Goal: Task Accomplishment & Management: Use online tool/utility

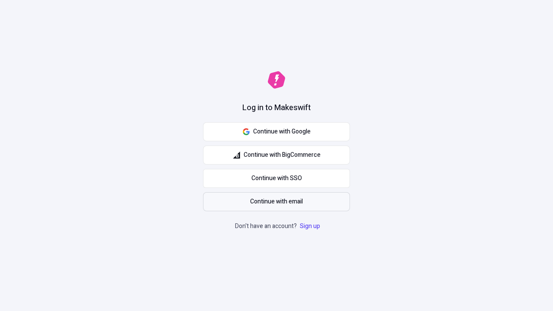
click at [277, 202] on span "Continue with email" at bounding box center [276, 202] width 53 height 10
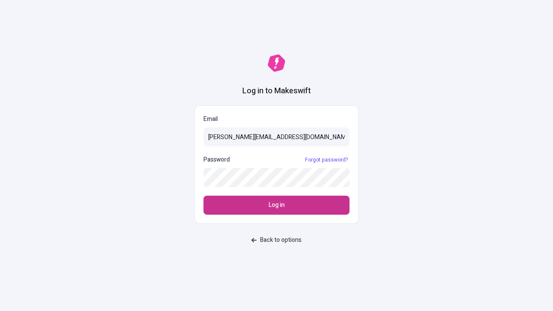
click at [277, 205] on span "Log in" at bounding box center [277, 206] width 16 height 10
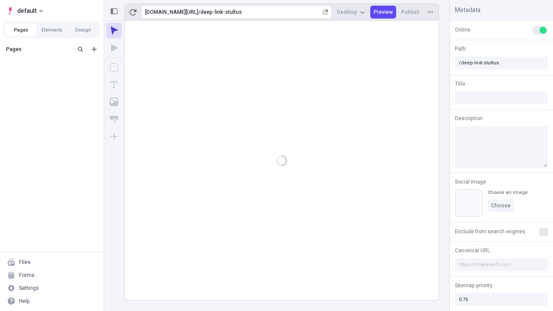
type input "/deep-link-stultus"
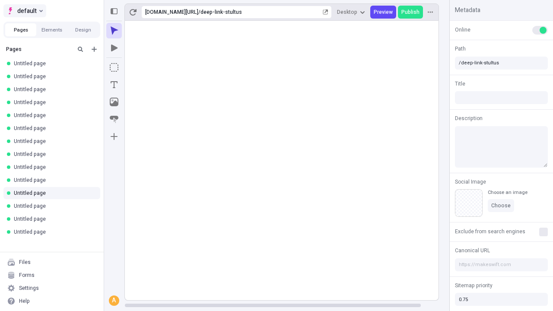
click at [24, 11] on span "default" at bounding box center [26, 11] width 19 height 10
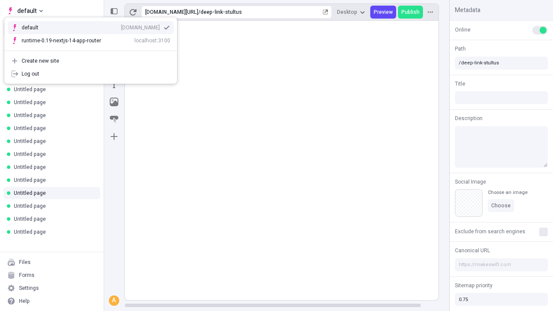
click at [121, 26] on div "[DOMAIN_NAME]" at bounding box center [140, 27] width 39 height 7
click at [94, 49] on icon "Add new" at bounding box center [94, 49] width 5 height 5
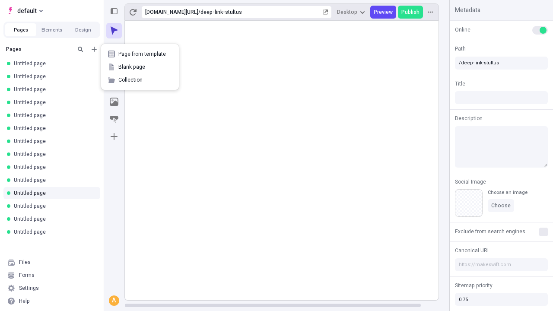
click at [140, 67] on span "Blank page" at bounding box center [145, 67] width 54 height 7
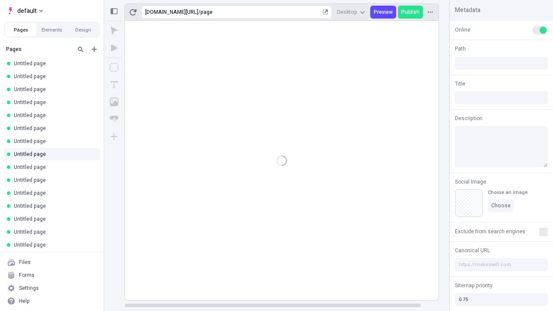
type input "/page"
